Goal: Task Accomplishment & Management: Manage account settings

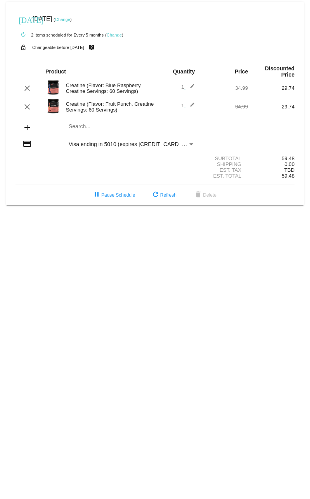
click at [70, 21] on link "Change" at bounding box center [62, 19] width 15 height 5
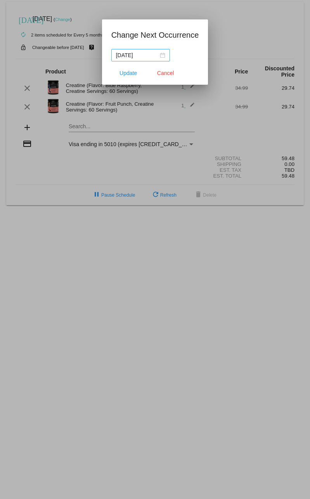
click at [162, 56] on div "[DATE]" at bounding box center [140, 55] width 49 height 9
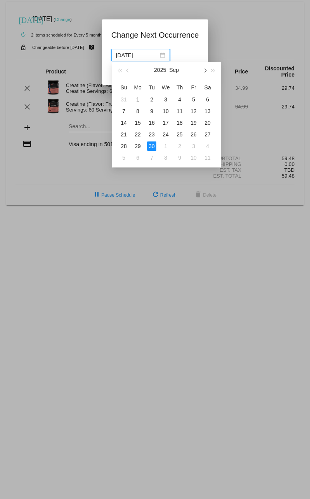
click at [204, 69] on span "button" at bounding box center [205, 71] width 4 height 4
click at [205, 69] on span "button" at bounding box center [205, 71] width 4 height 4
click at [137, 101] on div "1" at bounding box center [137, 99] width 9 height 9
type input "[DATE]"
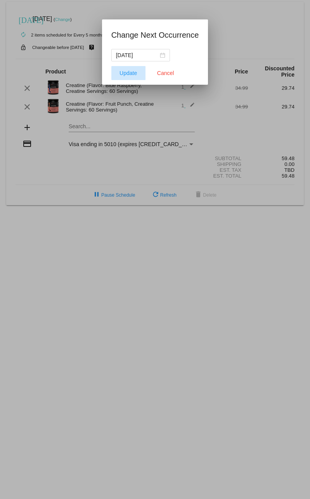
click at [130, 71] on span "Update" at bounding box center [128, 73] width 17 height 6
